Goal: Task Accomplishment & Management: Manage account settings

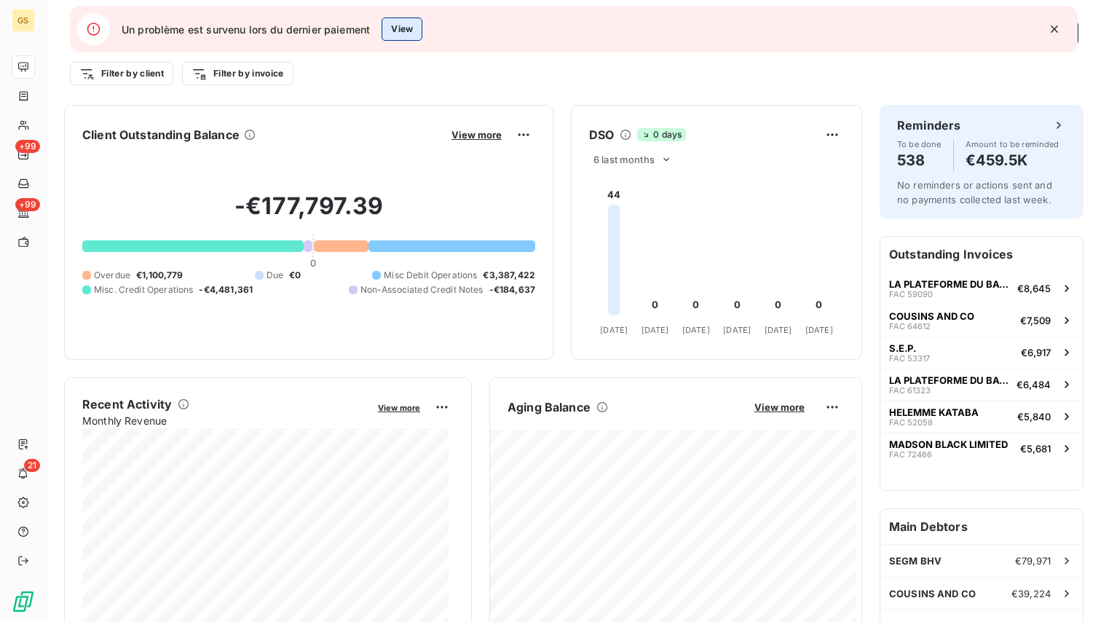
click at [392, 29] on button "View" at bounding box center [402, 28] width 41 height 23
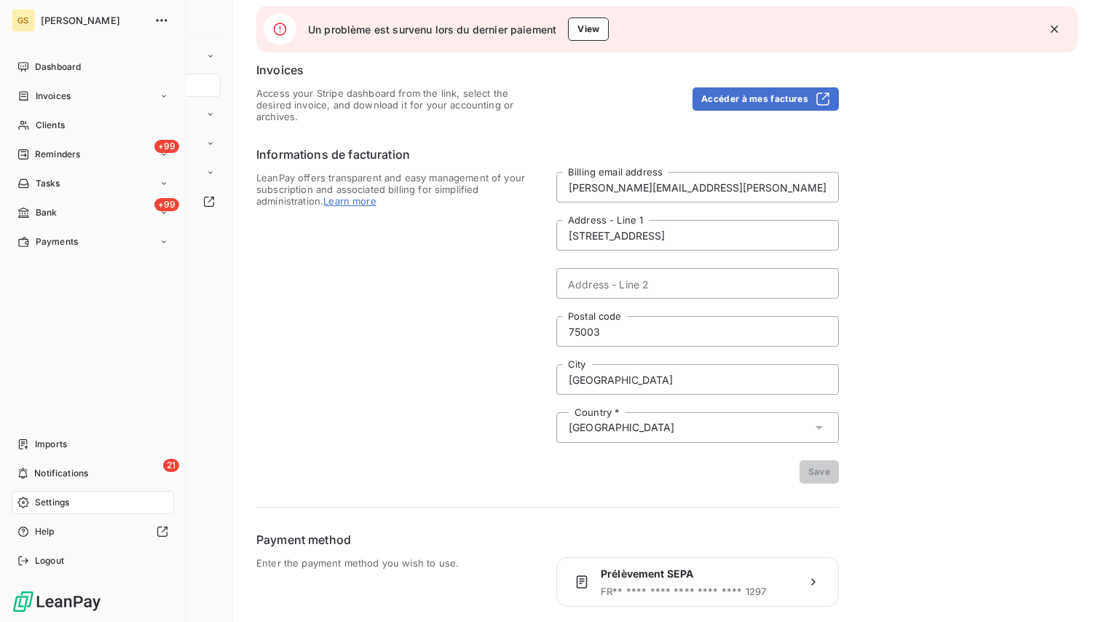
click at [111, 505] on div "Settings" at bounding box center [93, 502] width 162 height 23
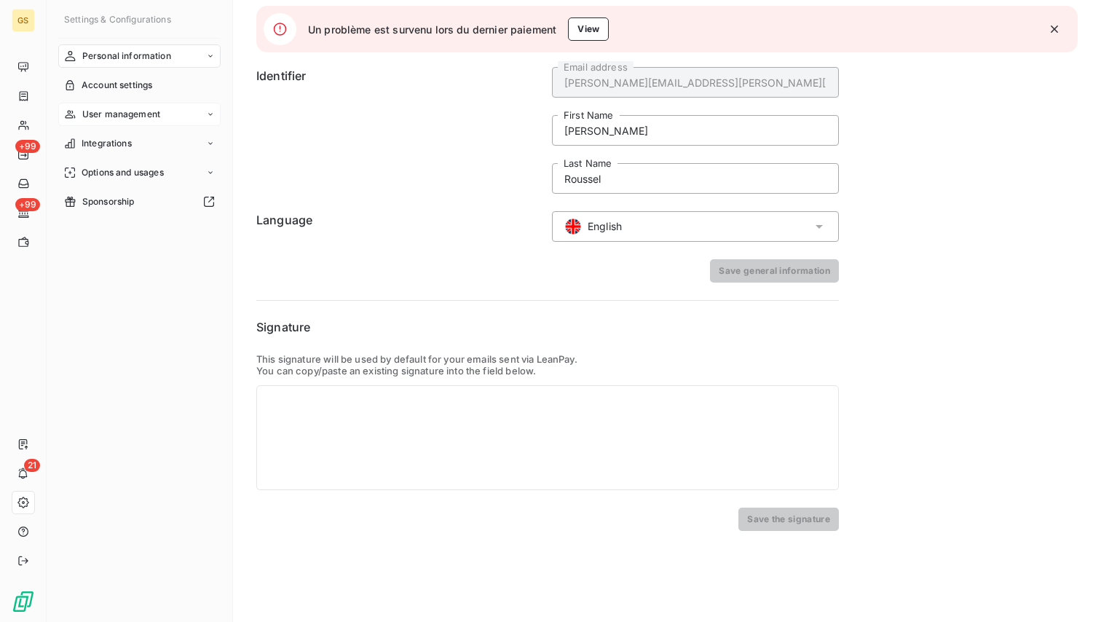
click at [143, 108] on span "User management" at bounding box center [121, 114] width 78 height 13
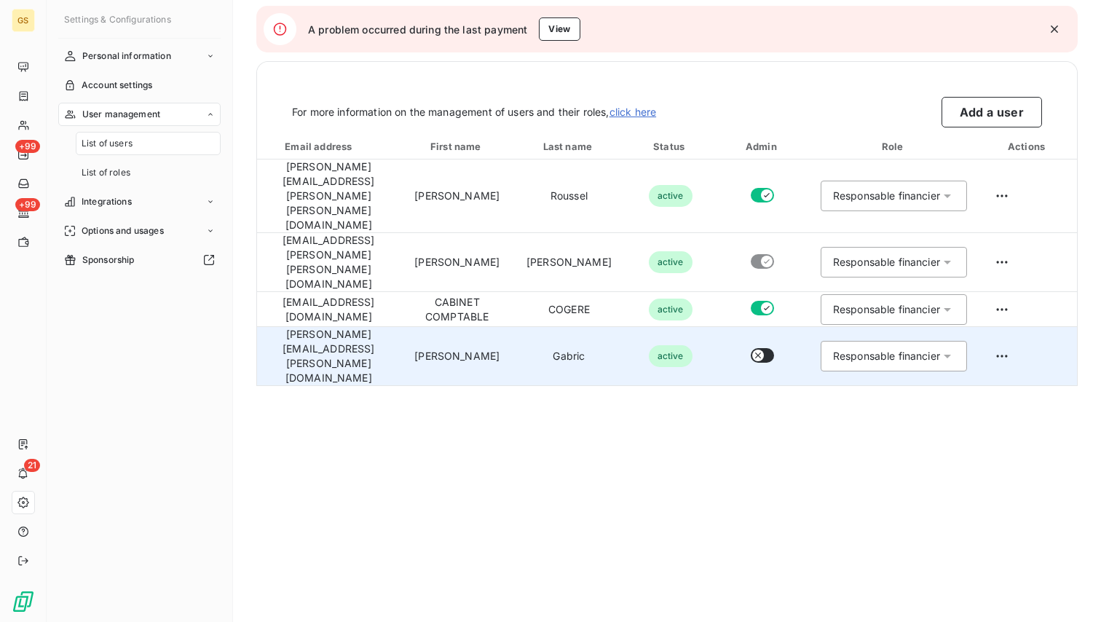
click at [764, 350] on icon "button" at bounding box center [758, 356] width 12 height 12
click at [826, 353] on div "List of users For more information on the management of users and their roles, …" at bounding box center [667, 311] width 868 height 622
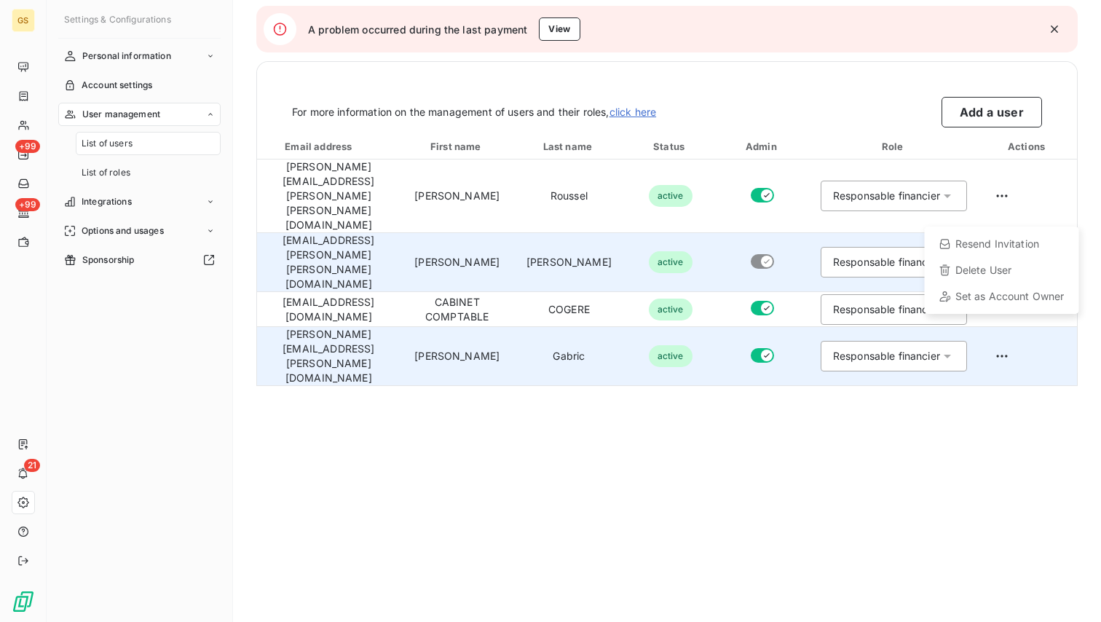
click at [1018, 209] on html "GS +99 +99 21 A problem occurred during the last payment View Settings & Config…" at bounding box center [550, 311] width 1101 height 622
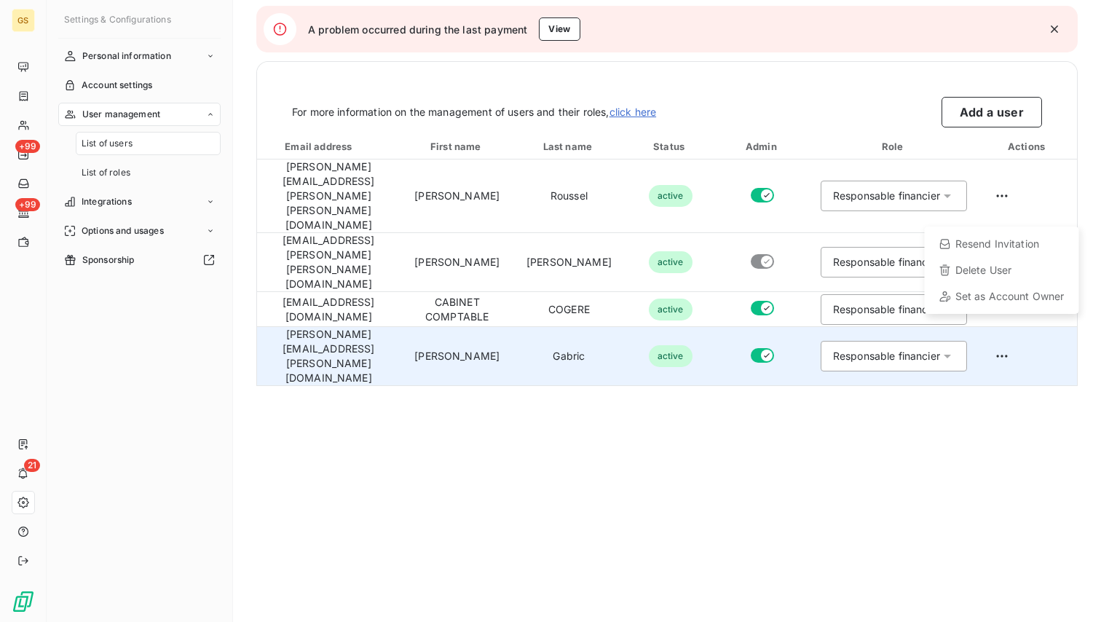
click at [906, 95] on html "GS +99 +99 21 A problem occurred during the last payment View Settings & Config…" at bounding box center [550, 311] width 1101 height 622
